Goal: Find specific page/section: Find specific page/section

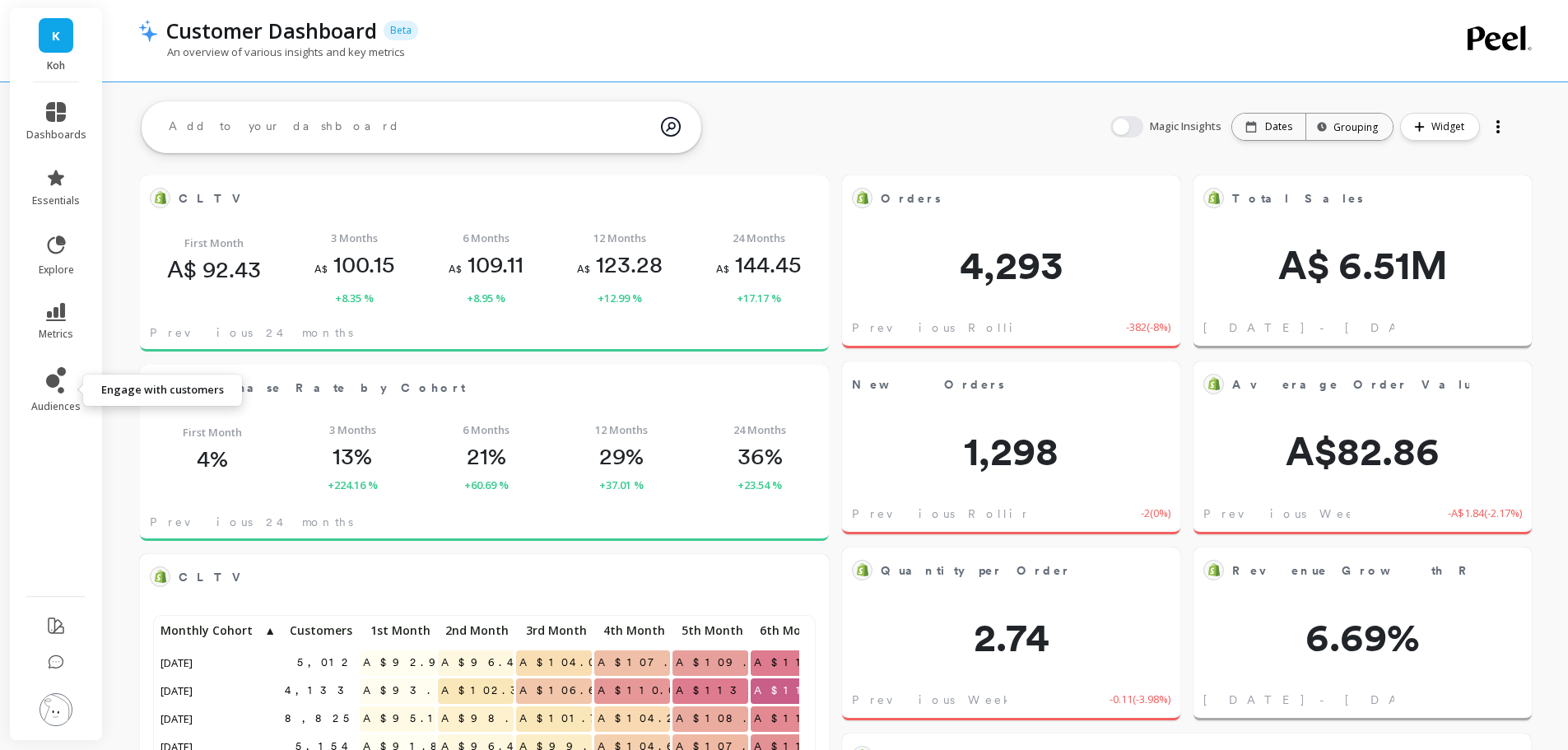
click at [35, 385] on link "audiences" at bounding box center [57, 390] width 60 height 46
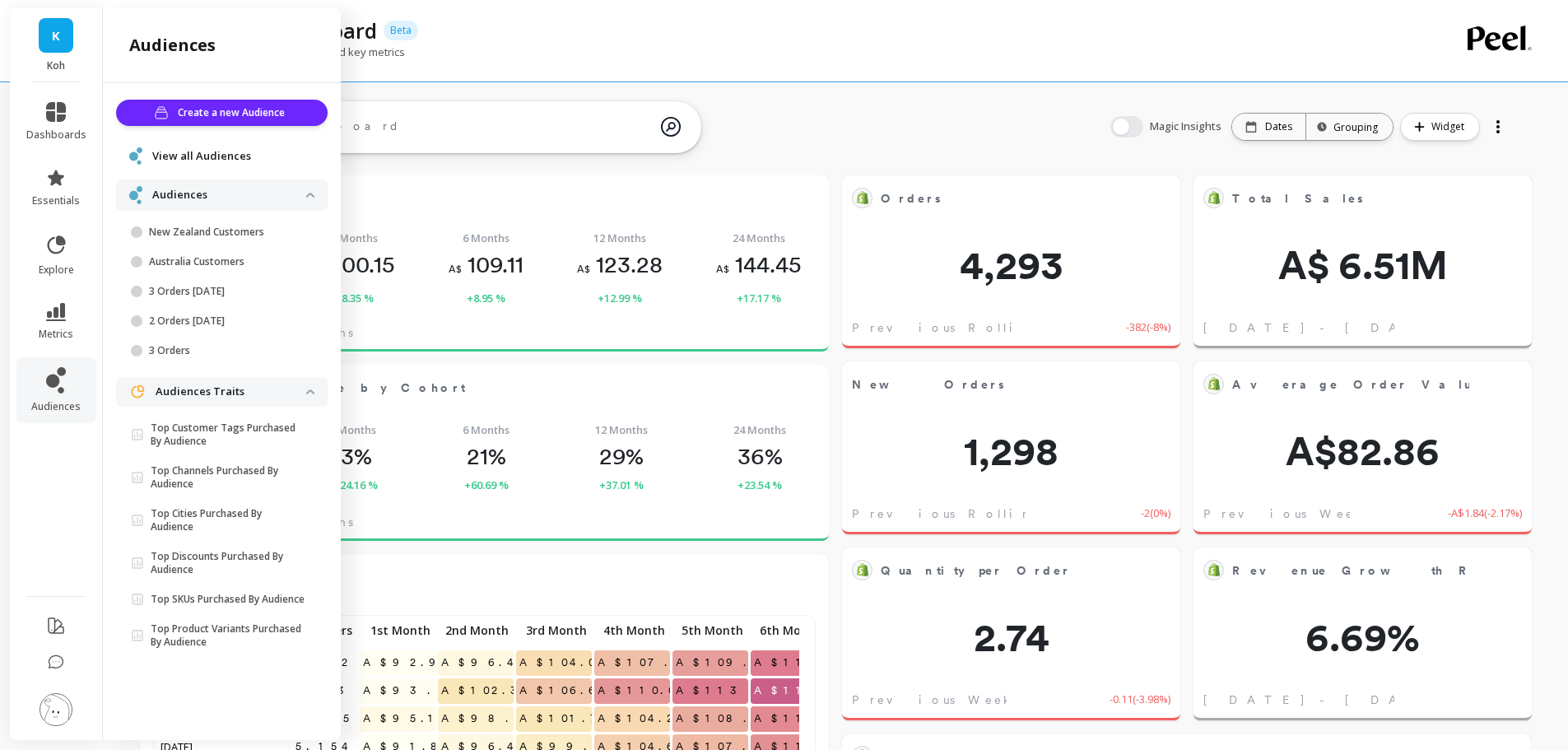
click at [214, 111] on span "Create a new Audience" at bounding box center [234, 112] width 112 height 16
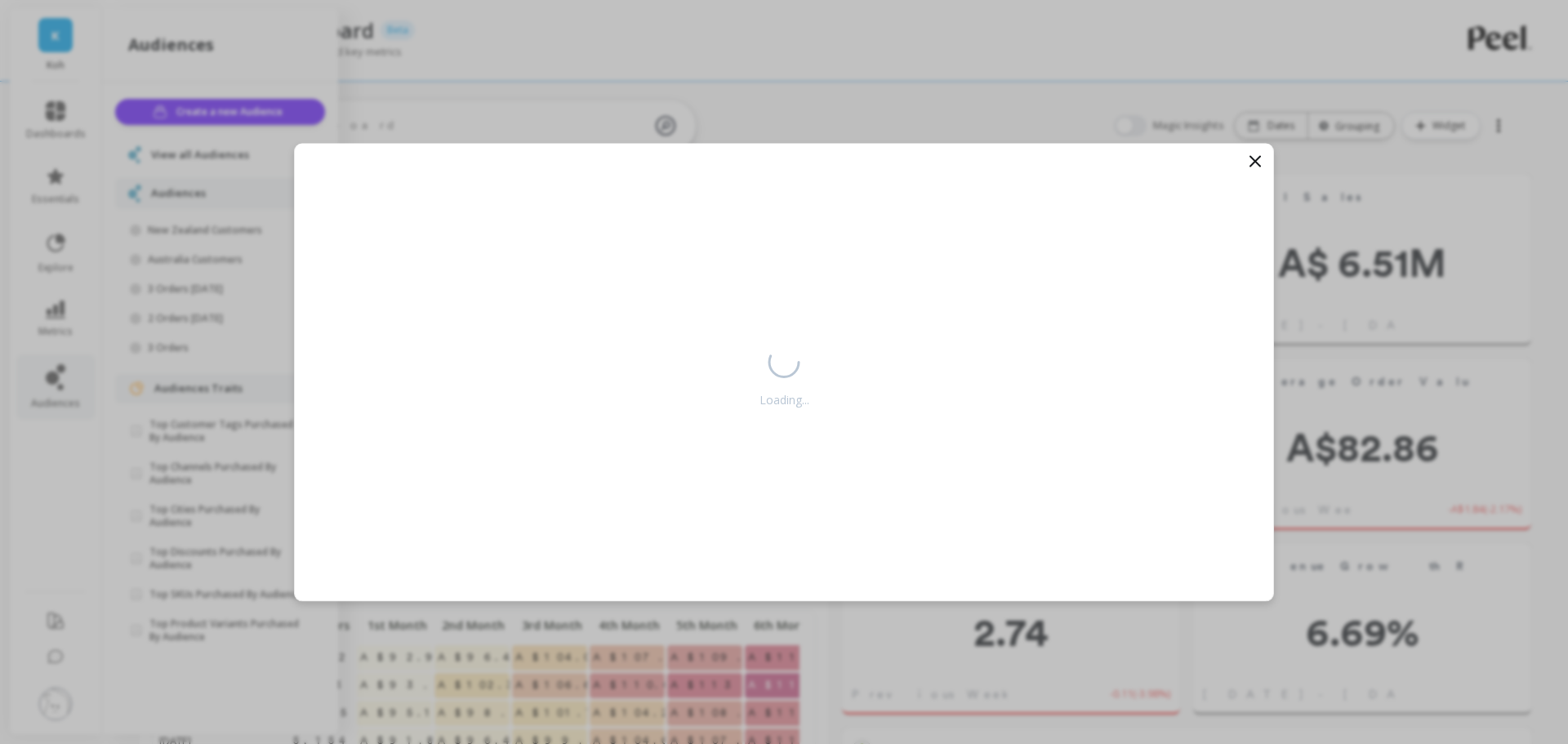
scroll to position [437, 631]
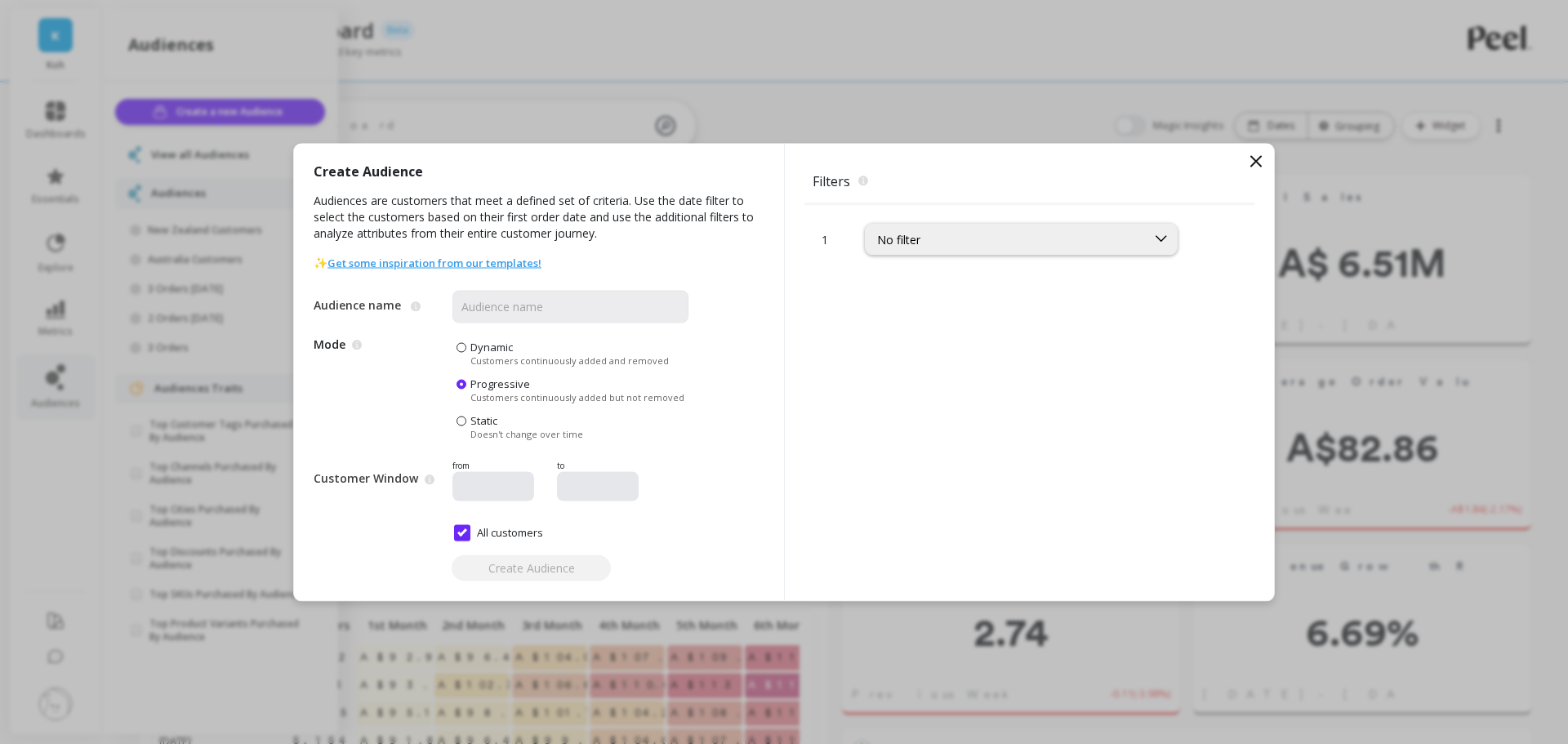
click at [967, 229] on div "No filter" at bounding box center [1005, 239] width 280 height 19
type input "p"
type input "t"
type input "h"
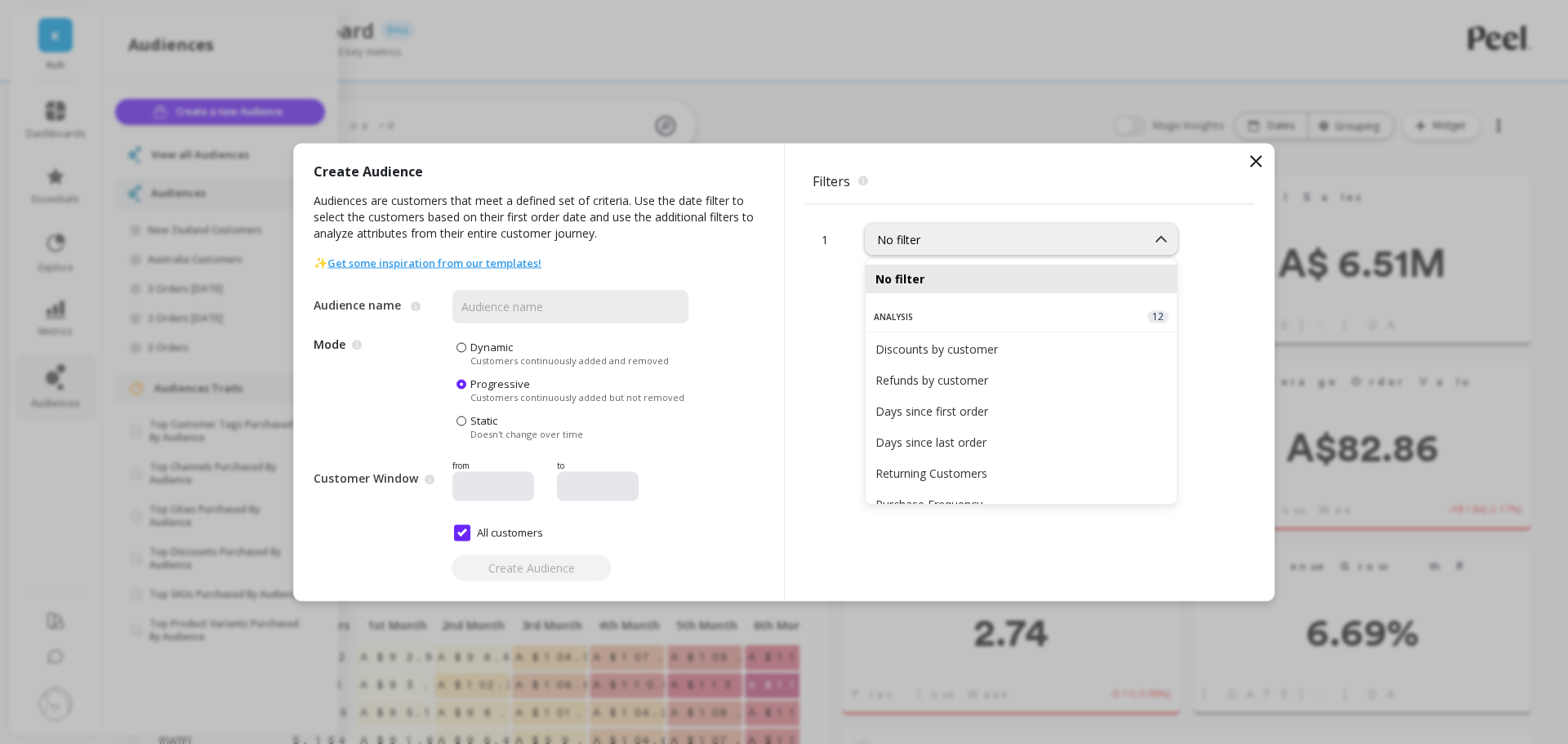
type input "p"
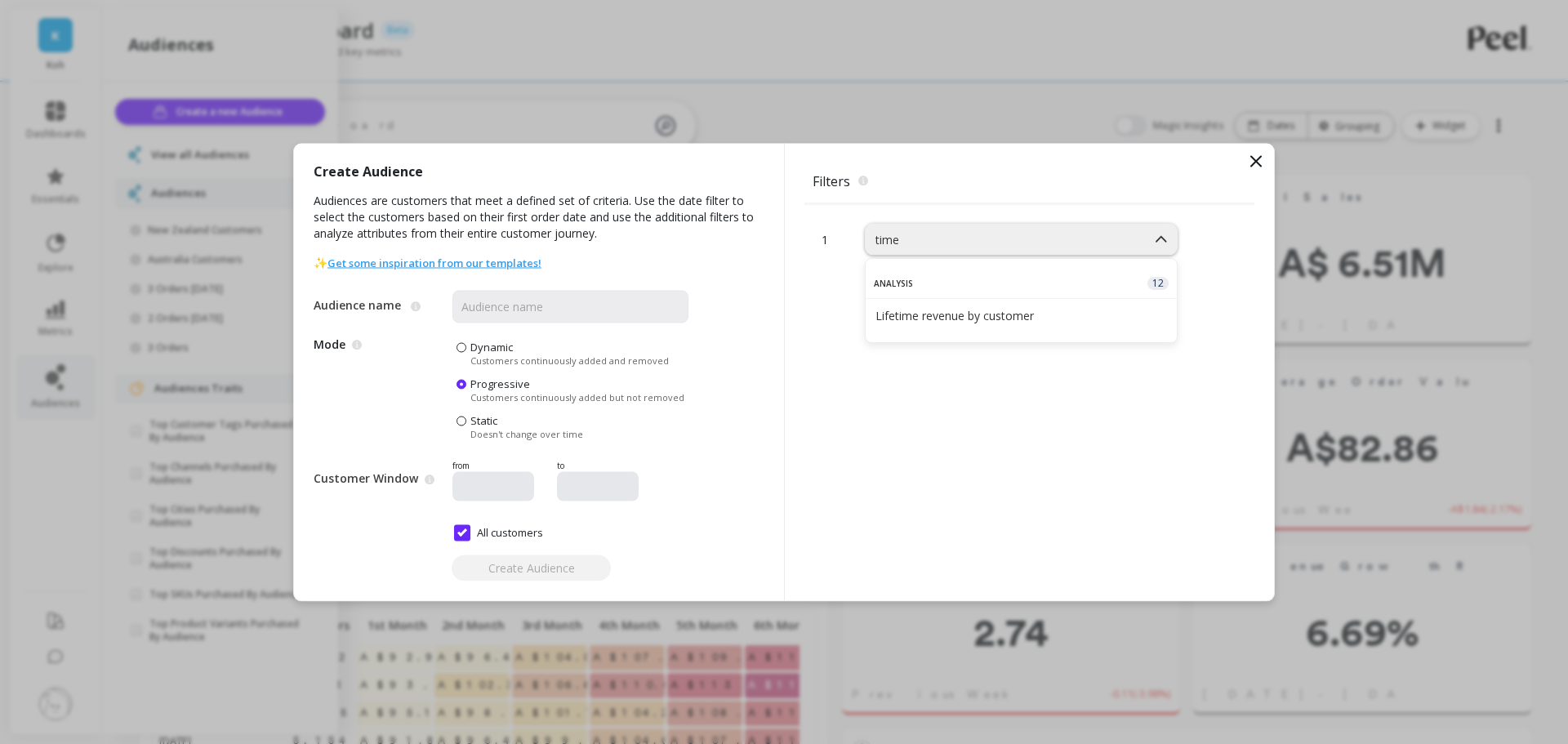
type input "time"
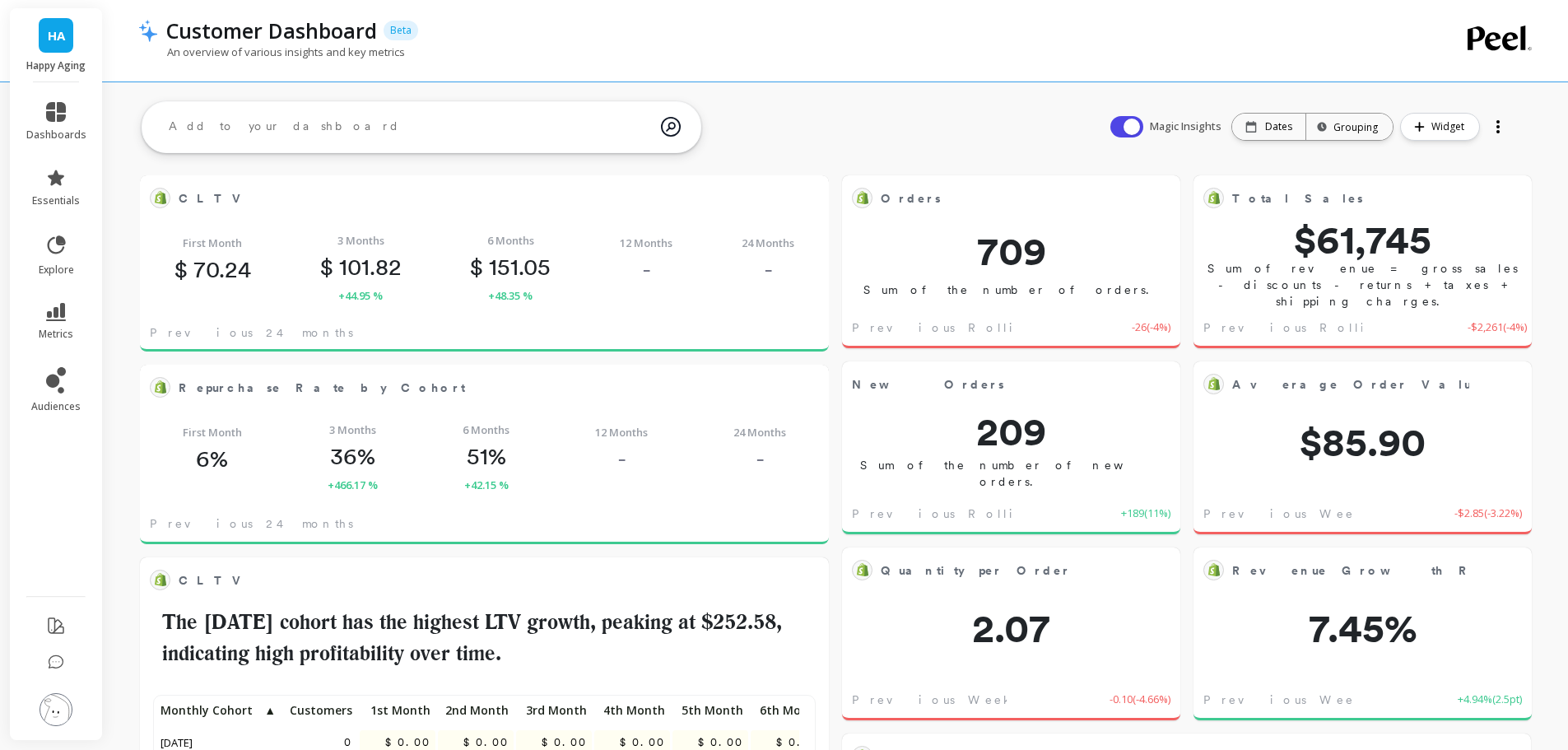
scroll to position [441, 629]
click at [54, 141] on li "dashboards" at bounding box center [56, 122] width 80 height 59
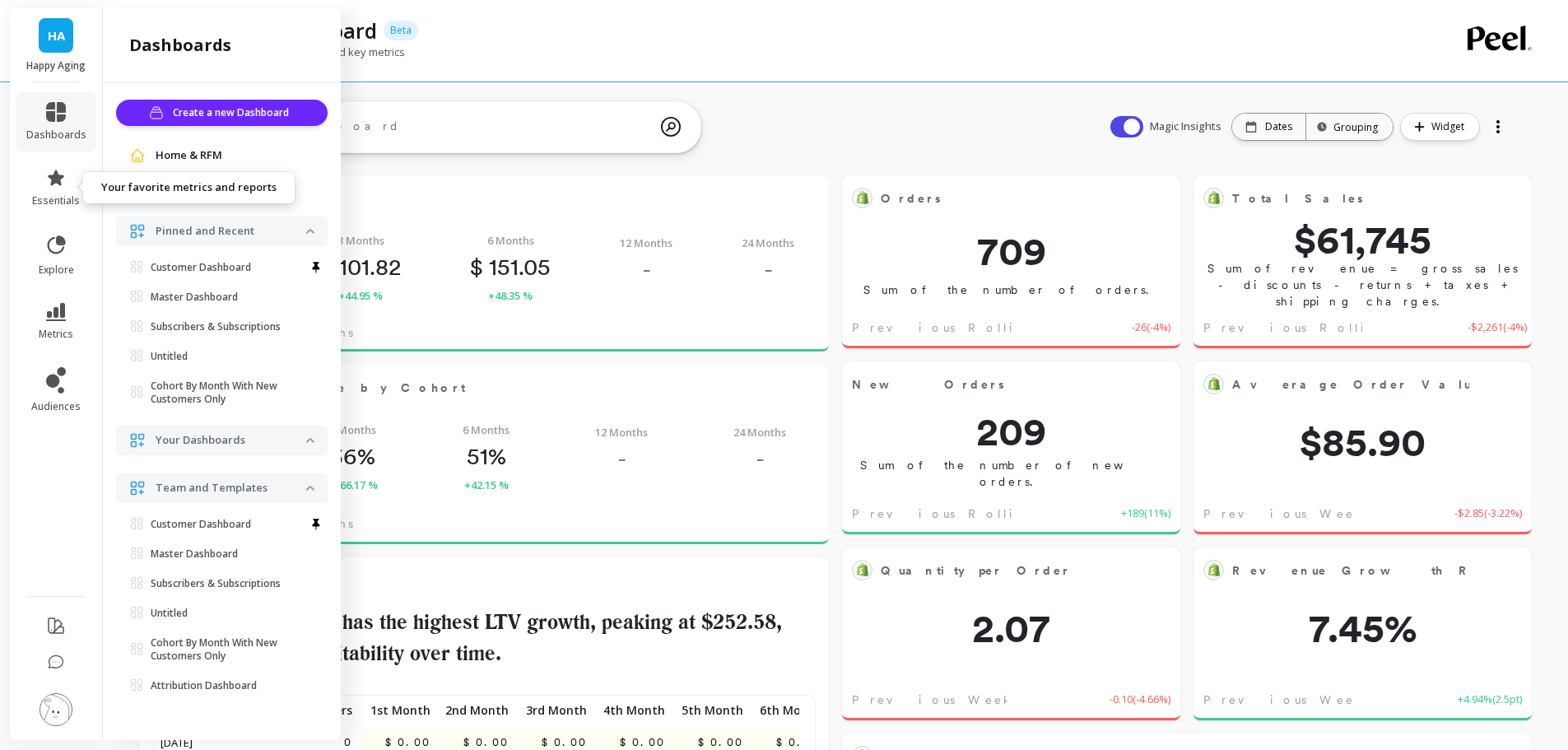
click at [72, 176] on link "essentials" at bounding box center [57, 188] width 60 height 40
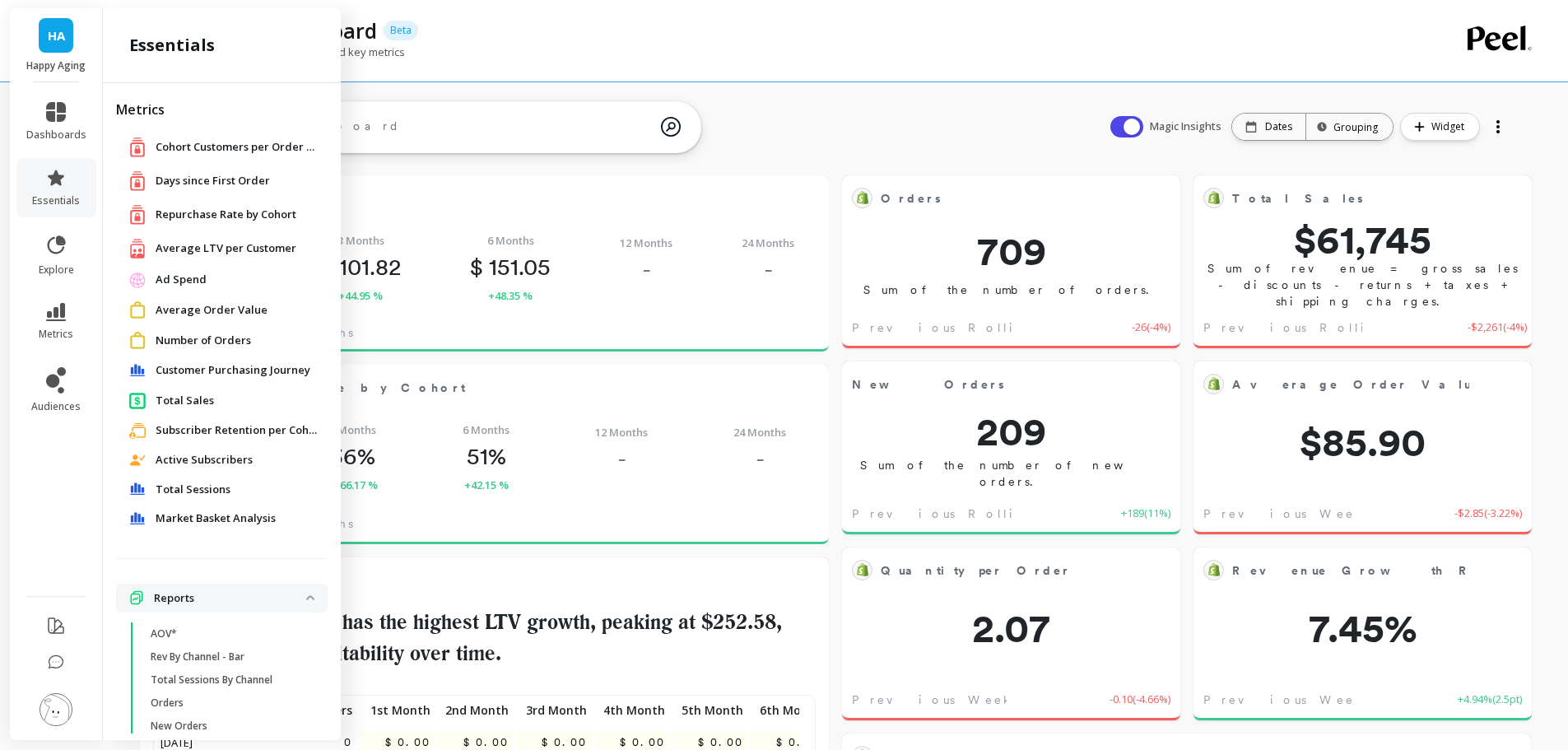
scroll to position [50, 0]
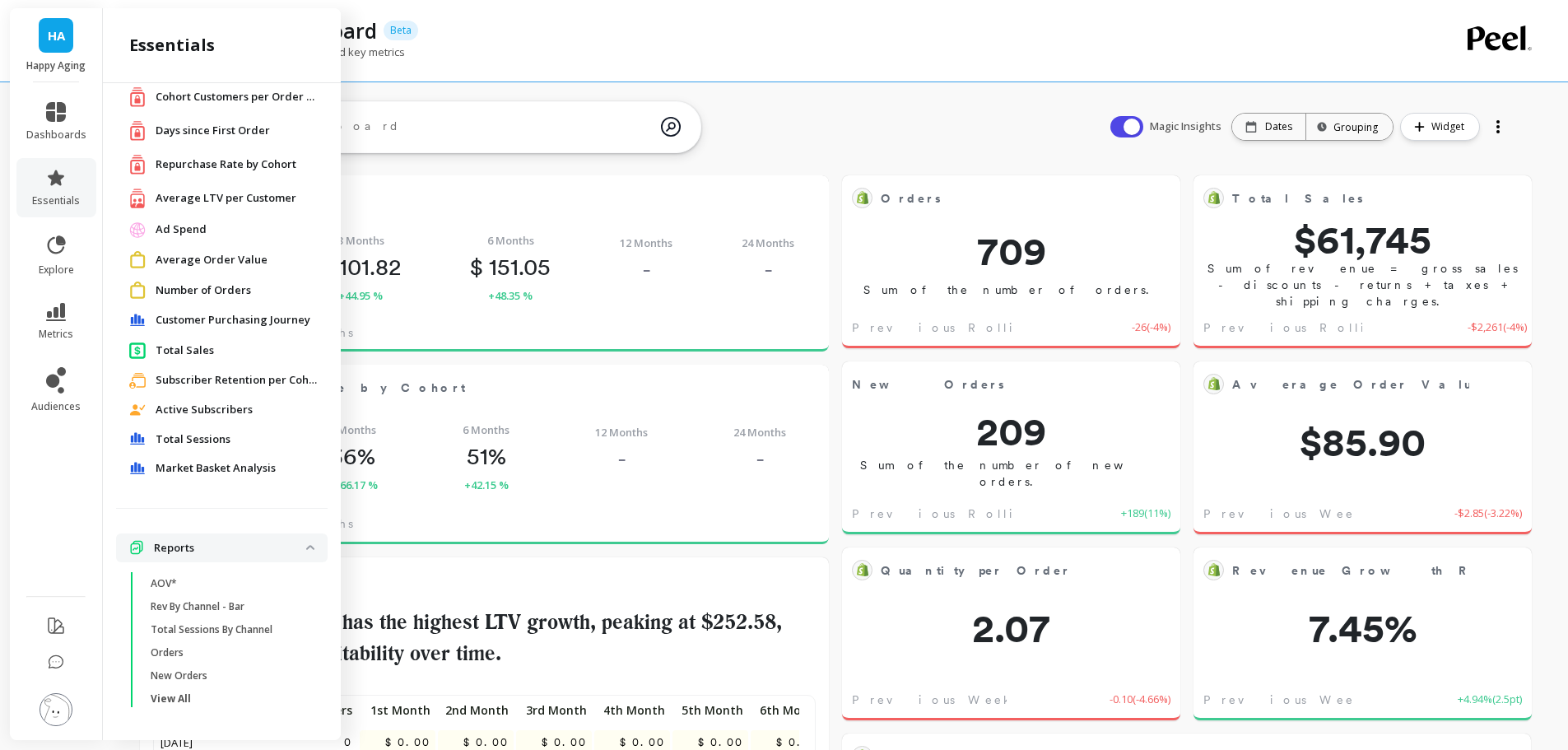
drag, startPoint x: 213, startPoint y: 405, endPoint x: 497, endPoint y: 316, distance: 297.6
click at [213, 405] on span "Active Subscribers" at bounding box center [203, 409] width 97 height 16
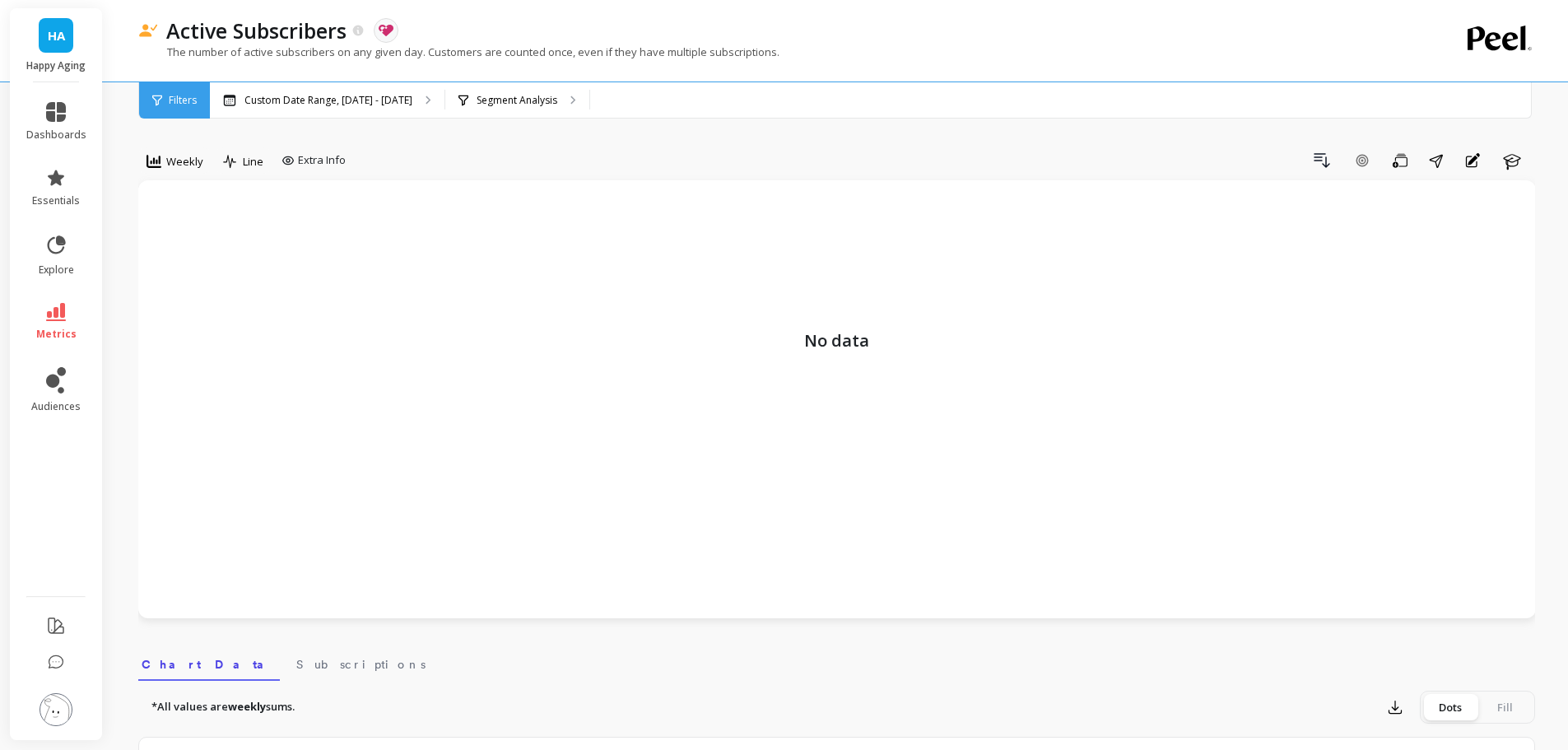
click at [694, 155] on div "Drill Down Add Goal Save Share Annotations Learn" at bounding box center [944, 160] width 1183 height 27
